Goal: Use online tool/utility: Utilize a website feature to perform a specific function

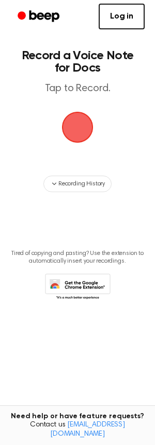
click at [79, 136] on span "button" at bounding box center [77, 127] width 45 height 45
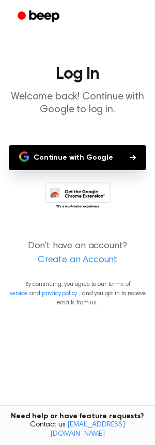
click at [97, 153] on button "Continue with Google" at bounding box center [77, 157] width 137 height 25
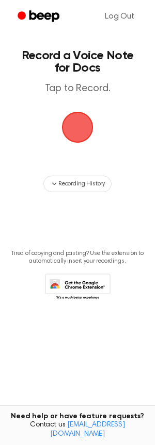
click at [74, 137] on span "button" at bounding box center [76, 126] width 55 height 55
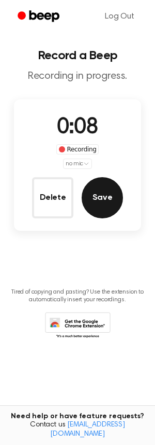
click at [97, 204] on button "Save" at bounding box center [101, 197] width 41 height 41
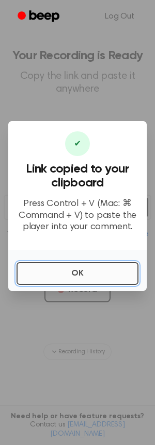
click at [91, 271] on button "OK" at bounding box center [77, 273] width 122 height 23
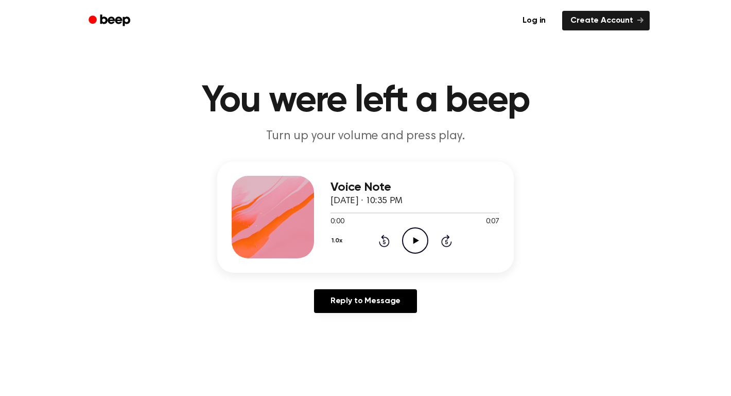
click at [415, 246] on icon "Play Audio" at bounding box center [415, 240] width 26 height 26
click at [415, 245] on icon "Play Audio" at bounding box center [415, 240] width 26 height 26
click at [415, 245] on icon "Pause Audio" at bounding box center [415, 240] width 26 height 26
click at [415, 245] on icon "Play Audio" at bounding box center [415, 240] width 26 height 26
